Goal: Information Seeking & Learning: Learn about a topic

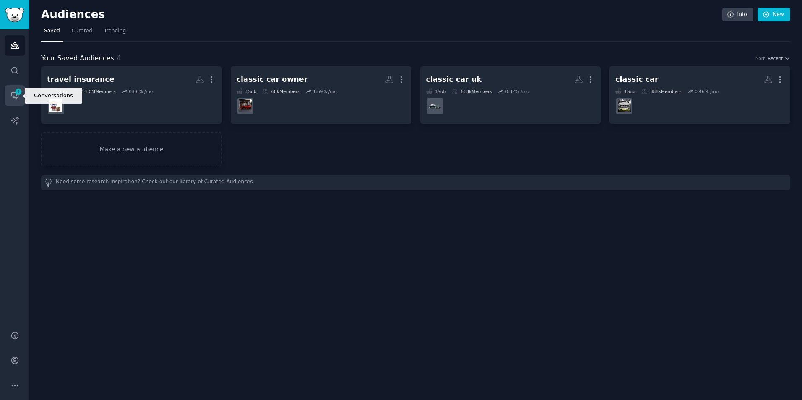
click at [18, 97] on link "Conversations 1" at bounding box center [15, 95] width 21 height 21
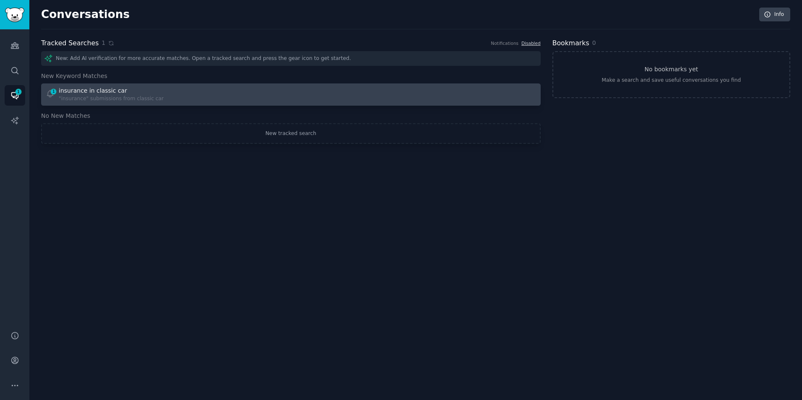
click at [135, 99] on div ""insurance" submissions from classic car" at bounding box center [111, 99] width 105 height 8
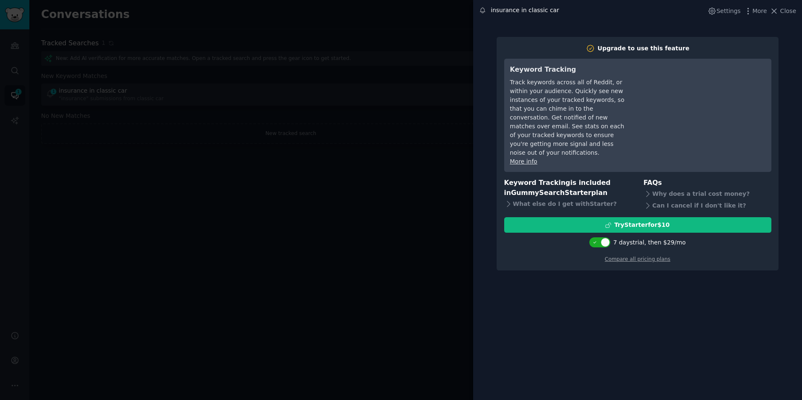
click at [383, 146] on div at bounding box center [401, 200] width 802 height 400
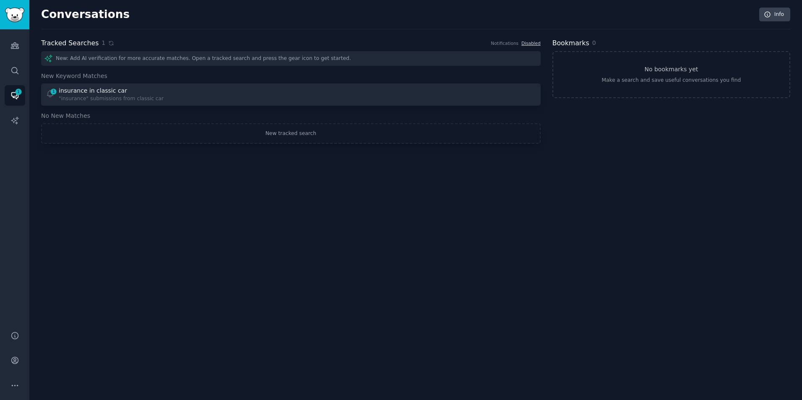
click at [27, 49] on div "Audiences Search Conversations 1 AI Reports" at bounding box center [14, 175] width 29 height 292
click at [12, 49] on icon "Sidebar" at bounding box center [14, 45] width 9 height 9
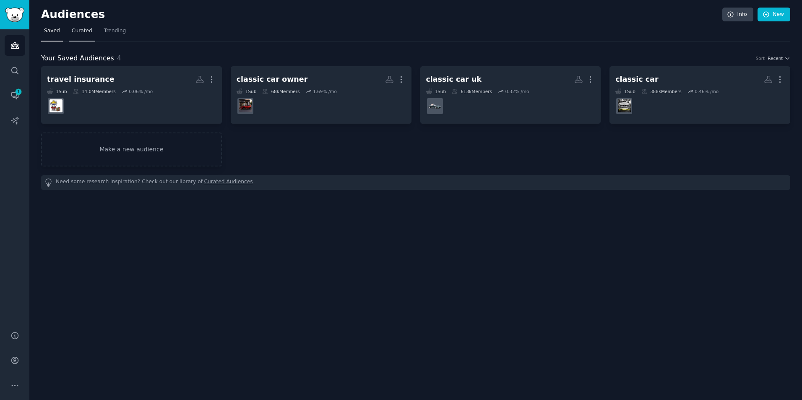
click at [72, 34] on span "Curated" at bounding box center [82, 31] width 21 height 8
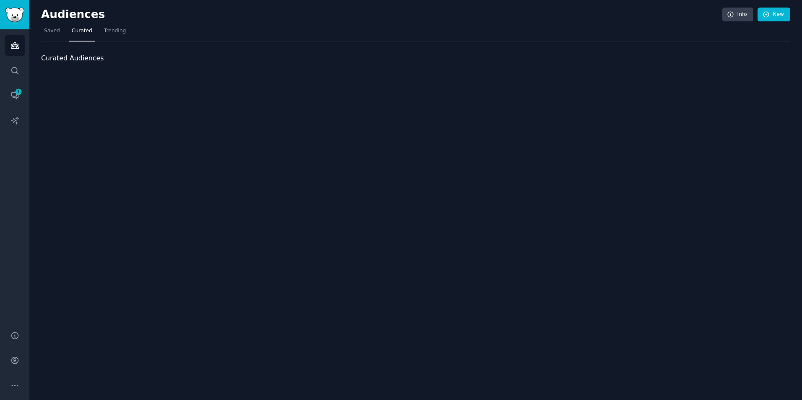
click at [37, 27] on div "Audiences Info New Saved Curated Trending Curated Audiences" at bounding box center [415, 200] width 773 height 400
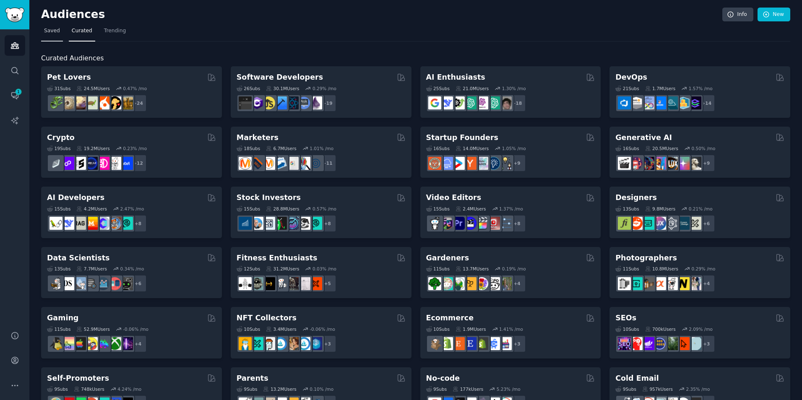
click at [44, 30] on span "Saved" at bounding box center [52, 31] width 16 height 8
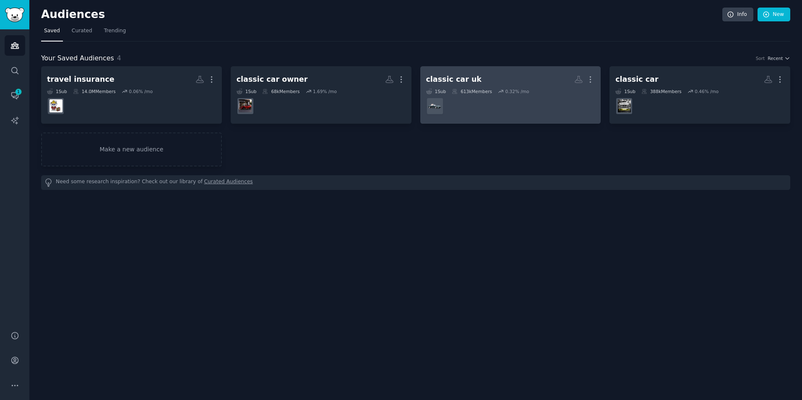
click at [533, 89] on div "1 Sub 613k Members 0.32 % /mo" at bounding box center [510, 92] width 169 height 6
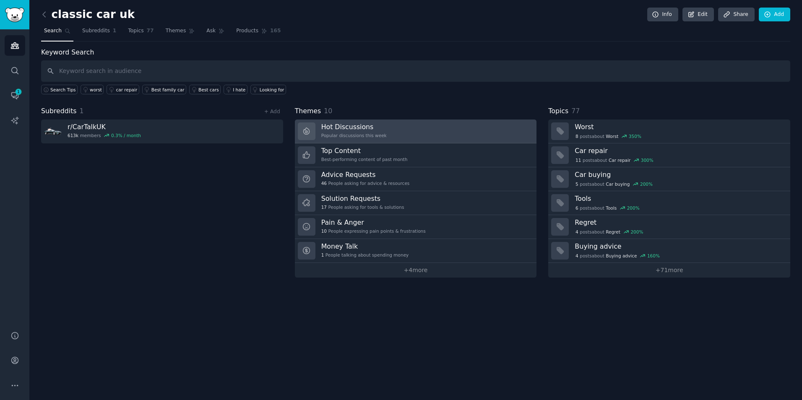
click at [349, 130] on h3 "Hot Discussions" at bounding box center [353, 126] width 65 height 9
